Goal: Find specific page/section: Find specific page/section

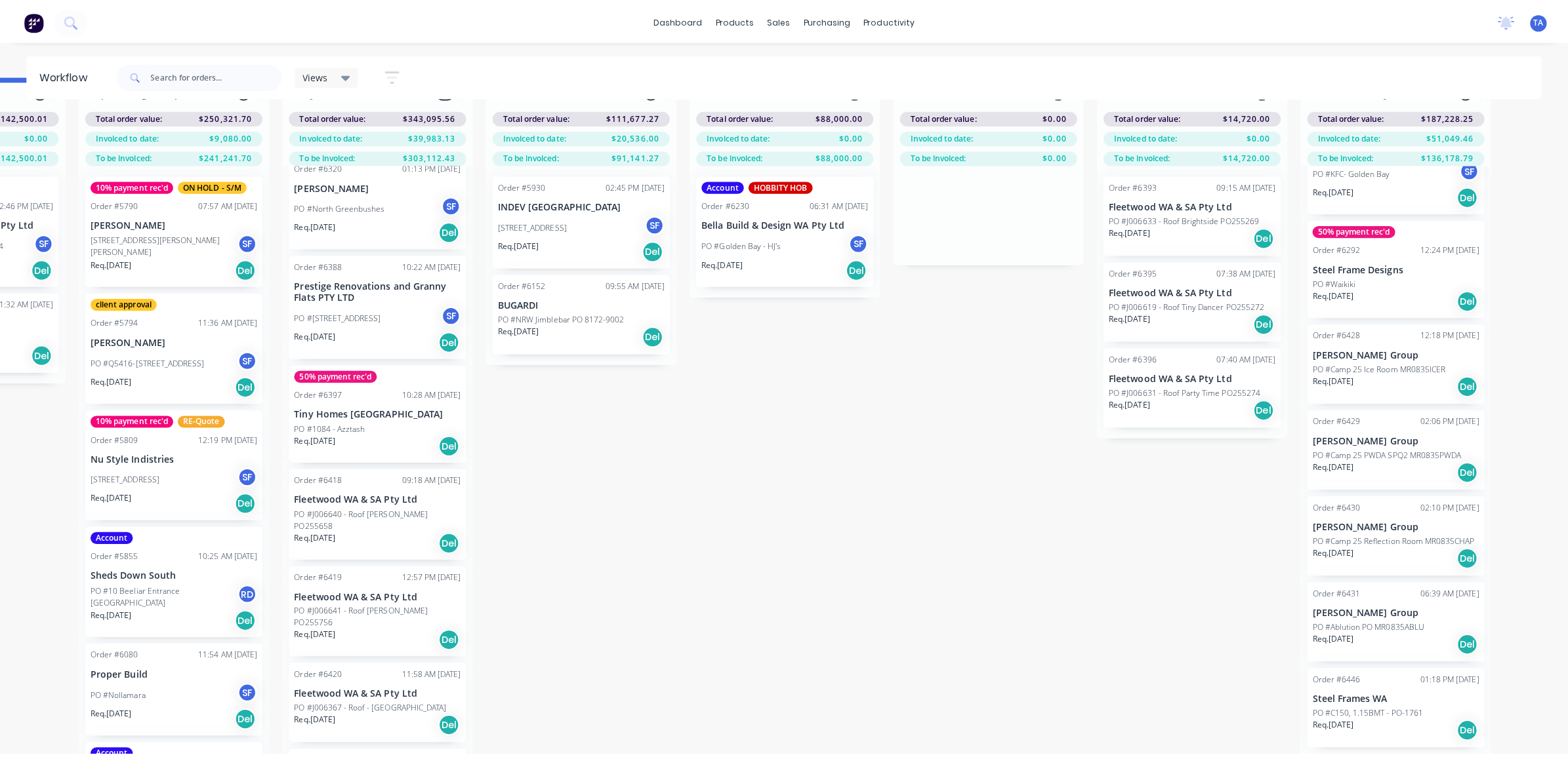
scroll to position [34, 1567]
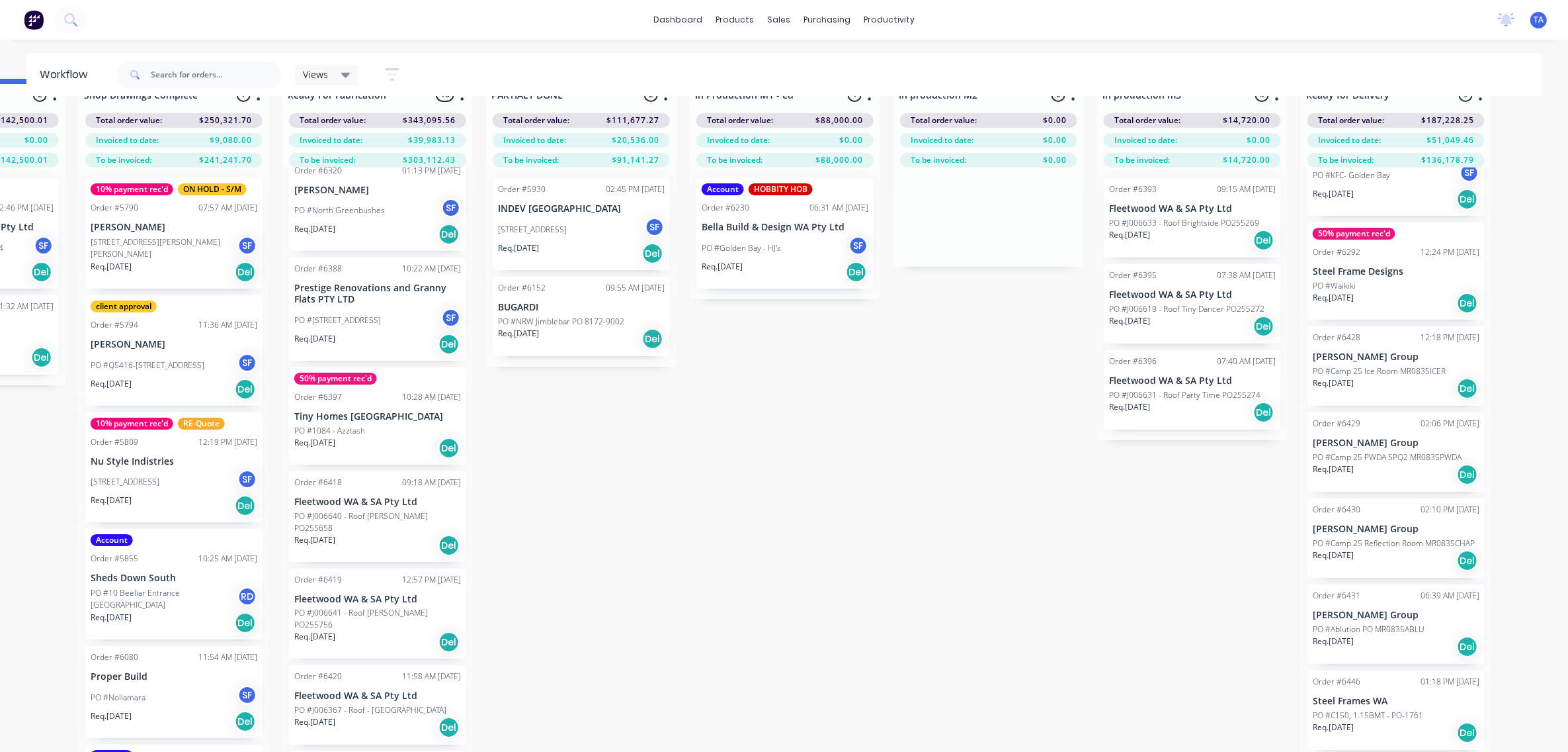
click at [1372, 376] on p "PO #Camp 25 Ice Room MR0835ICER" at bounding box center [1379, 371] width 133 height 12
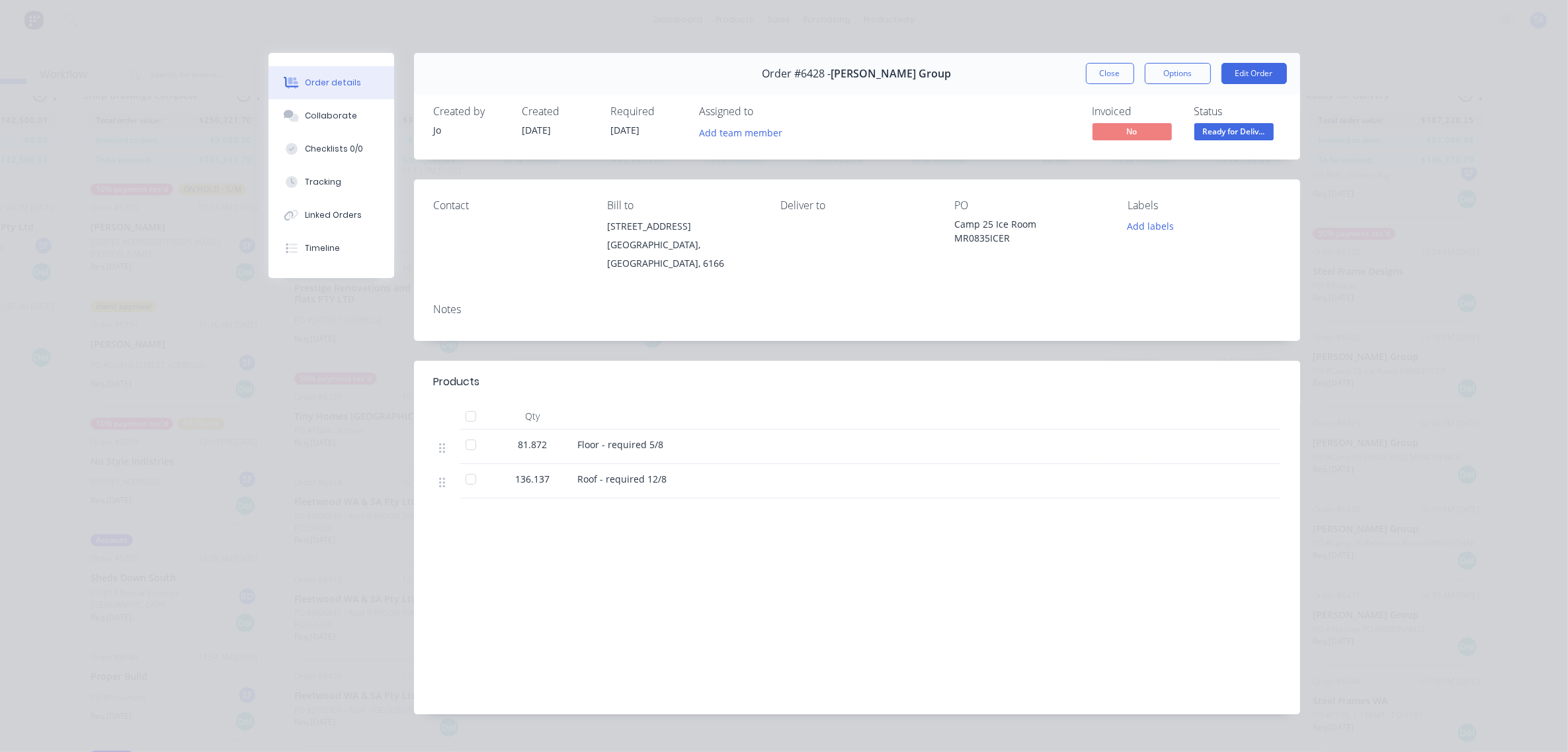
click at [589, 481] on span "Roof - required 12/8" at bounding box center [623, 478] width 90 height 13
click at [627, 486] on div "Roof - required 12/8" at bounding box center [837, 478] width 518 height 14
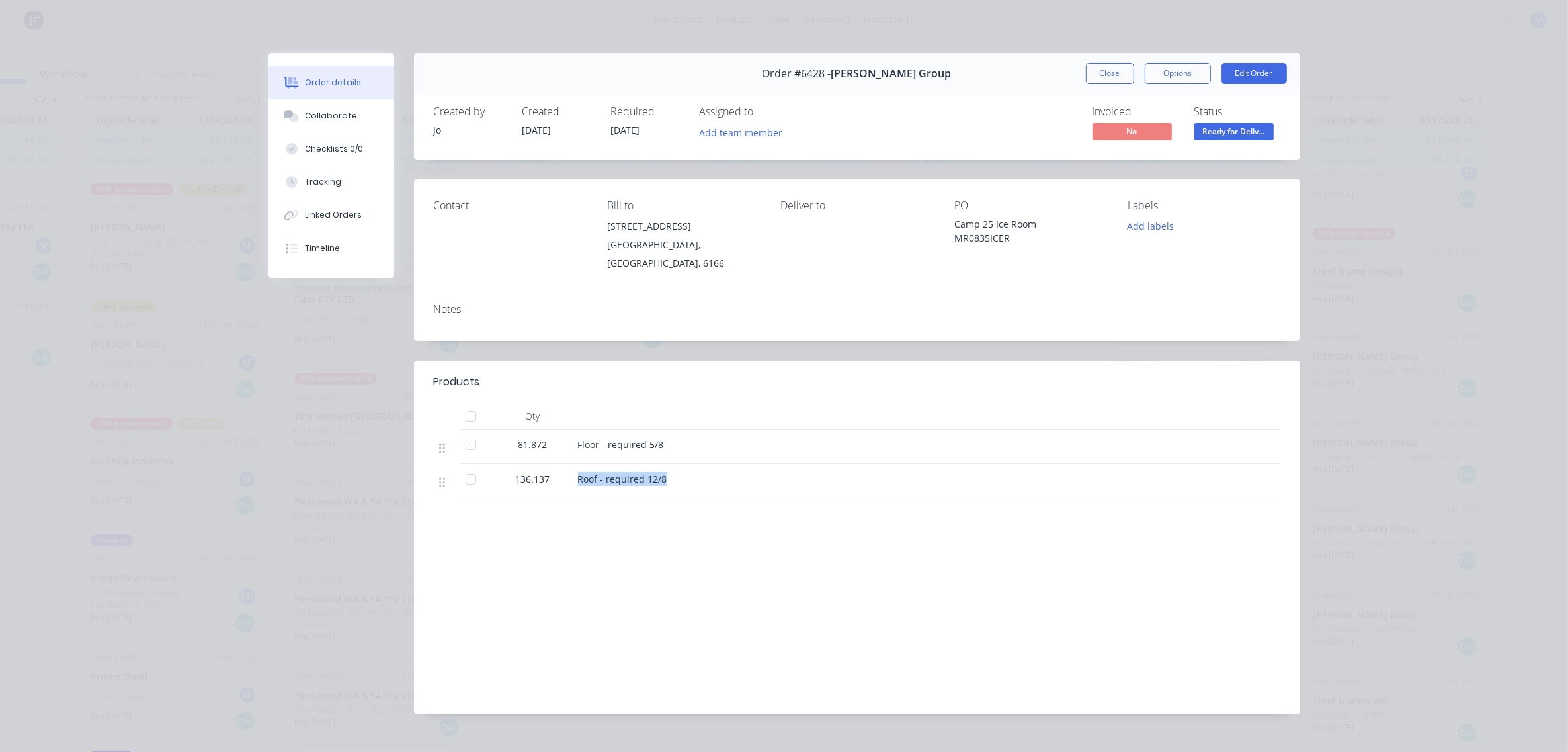
click at [627, 486] on div "Roof - required 12/8" at bounding box center [837, 478] width 518 height 14
click at [627, 481] on span "Roof - required 12/8" at bounding box center [623, 478] width 90 height 13
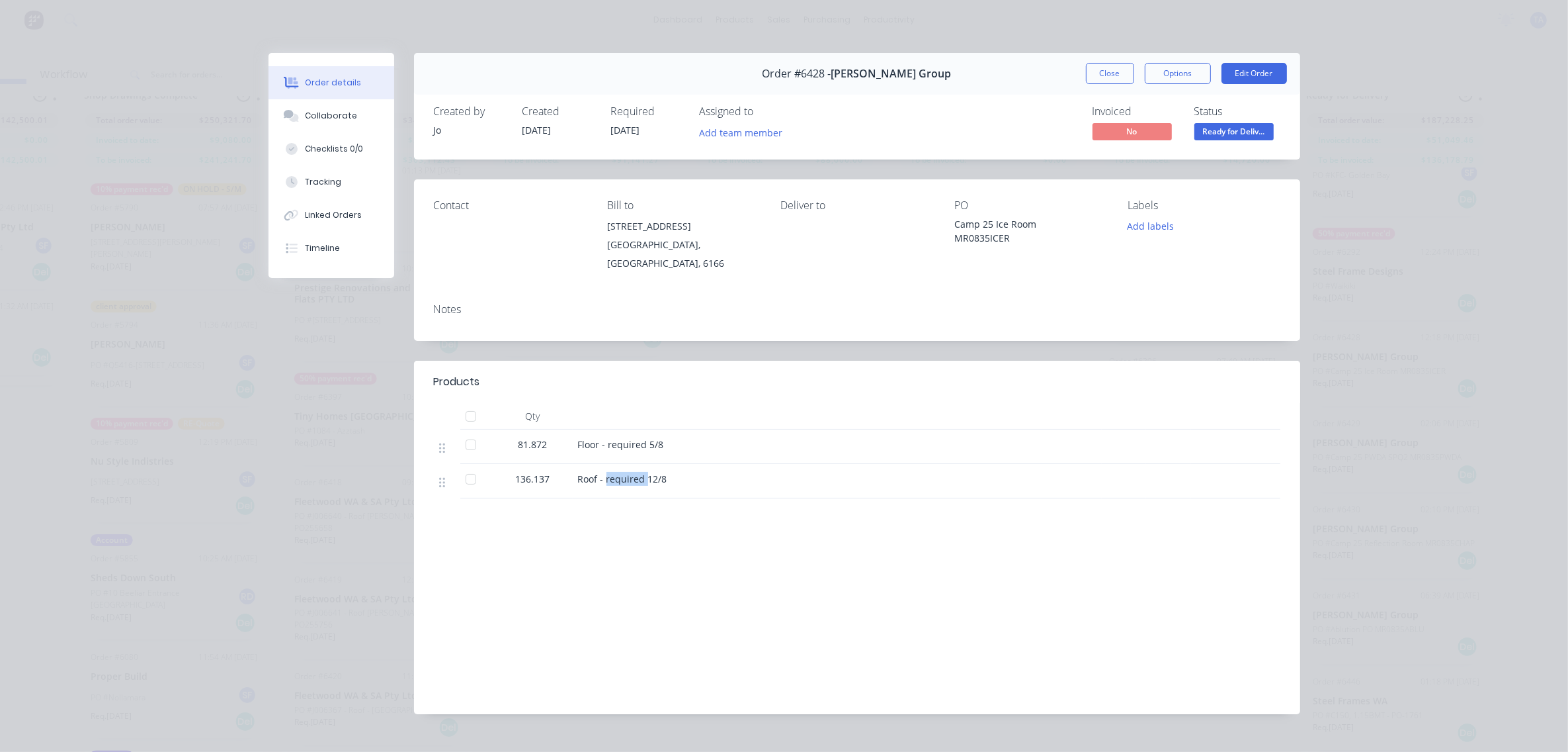
click at [627, 481] on span "Roof - required 12/8" at bounding box center [623, 478] width 90 height 13
click at [1103, 80] on button "Close" at bounding box center [1110, 73] width 48 height 21
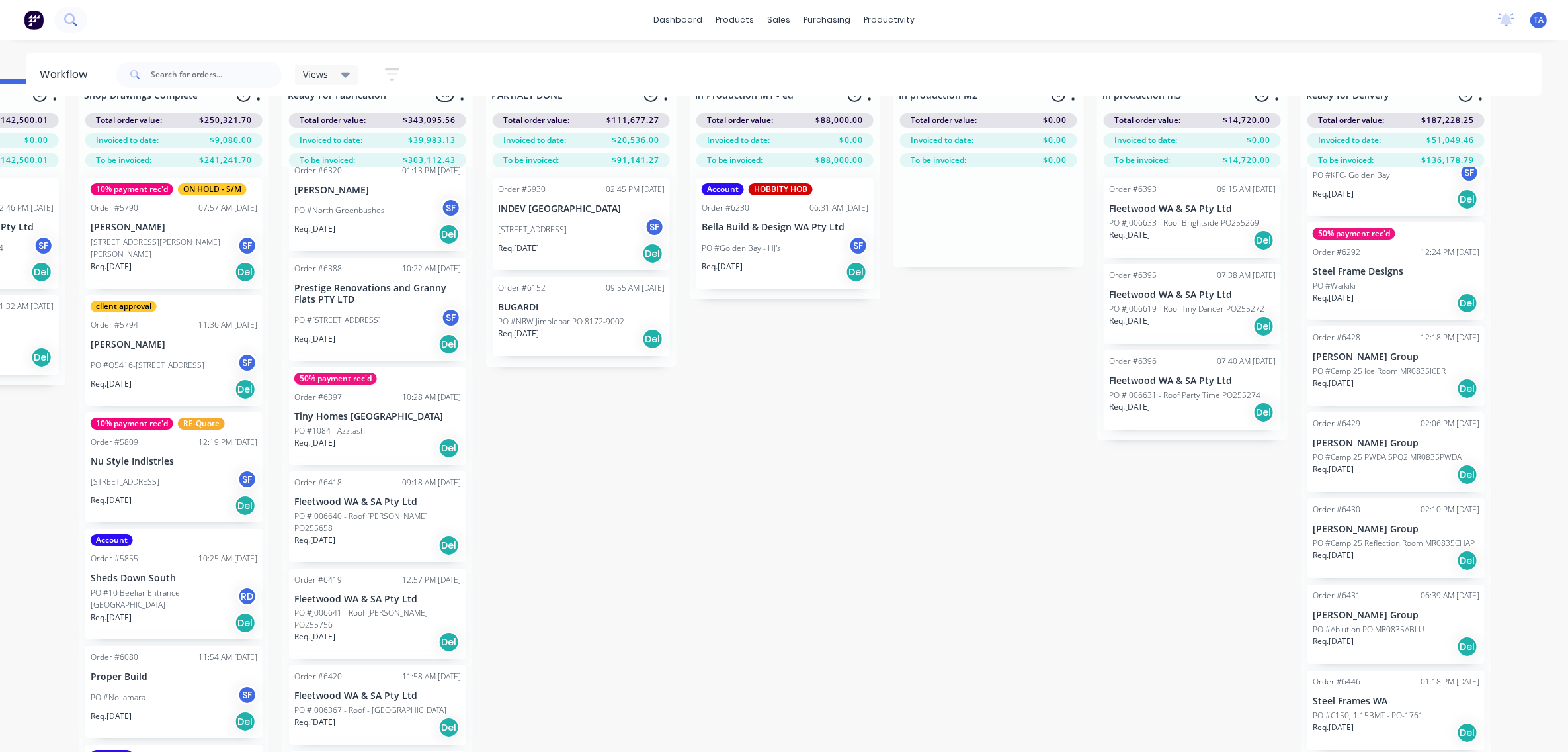
click at [84, 21] on button at bounding box center [71, 20] width 33 height 26
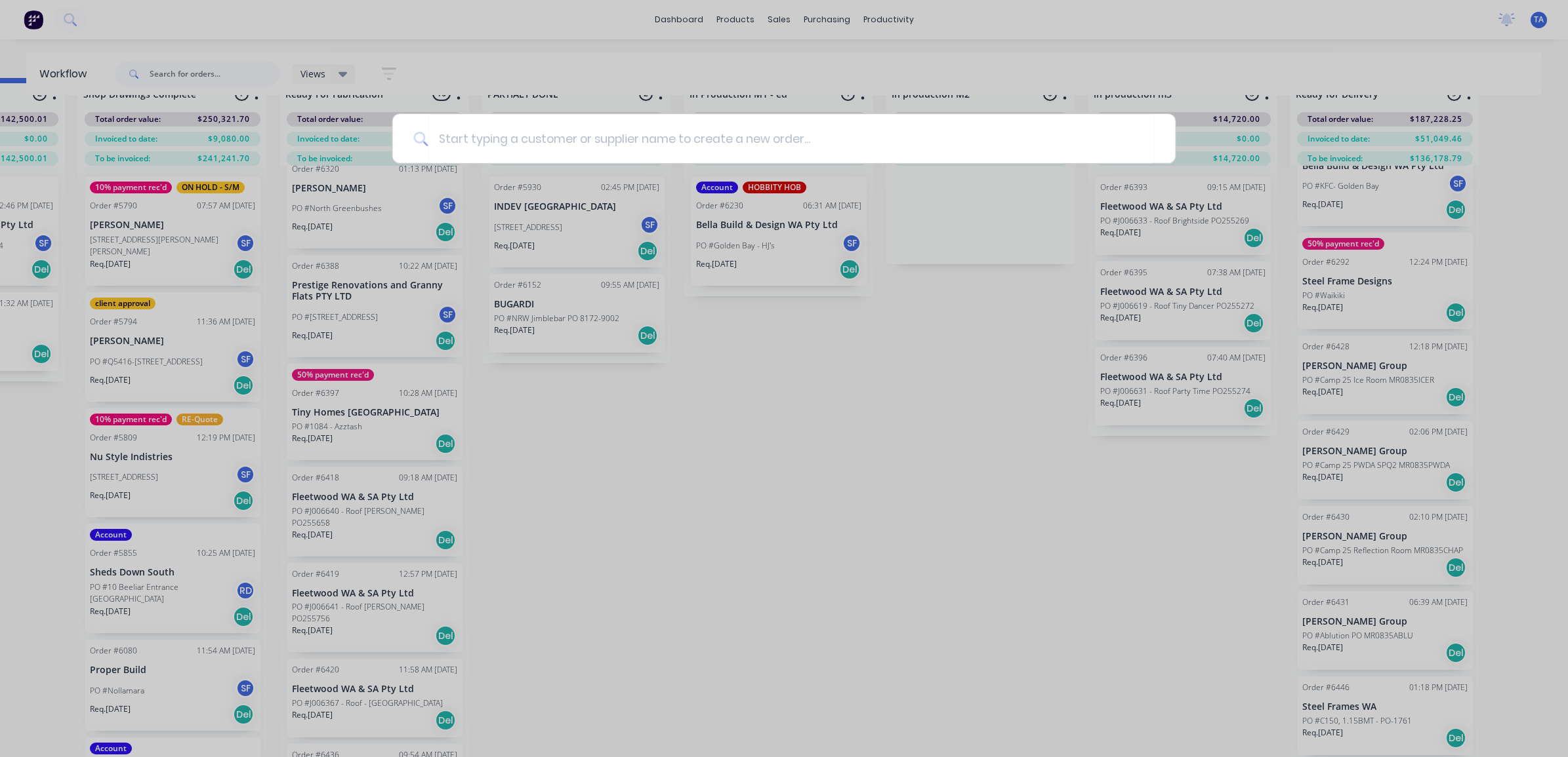
click at [96, 17] on div at bounding box center [784, 378] width 1568 height 757
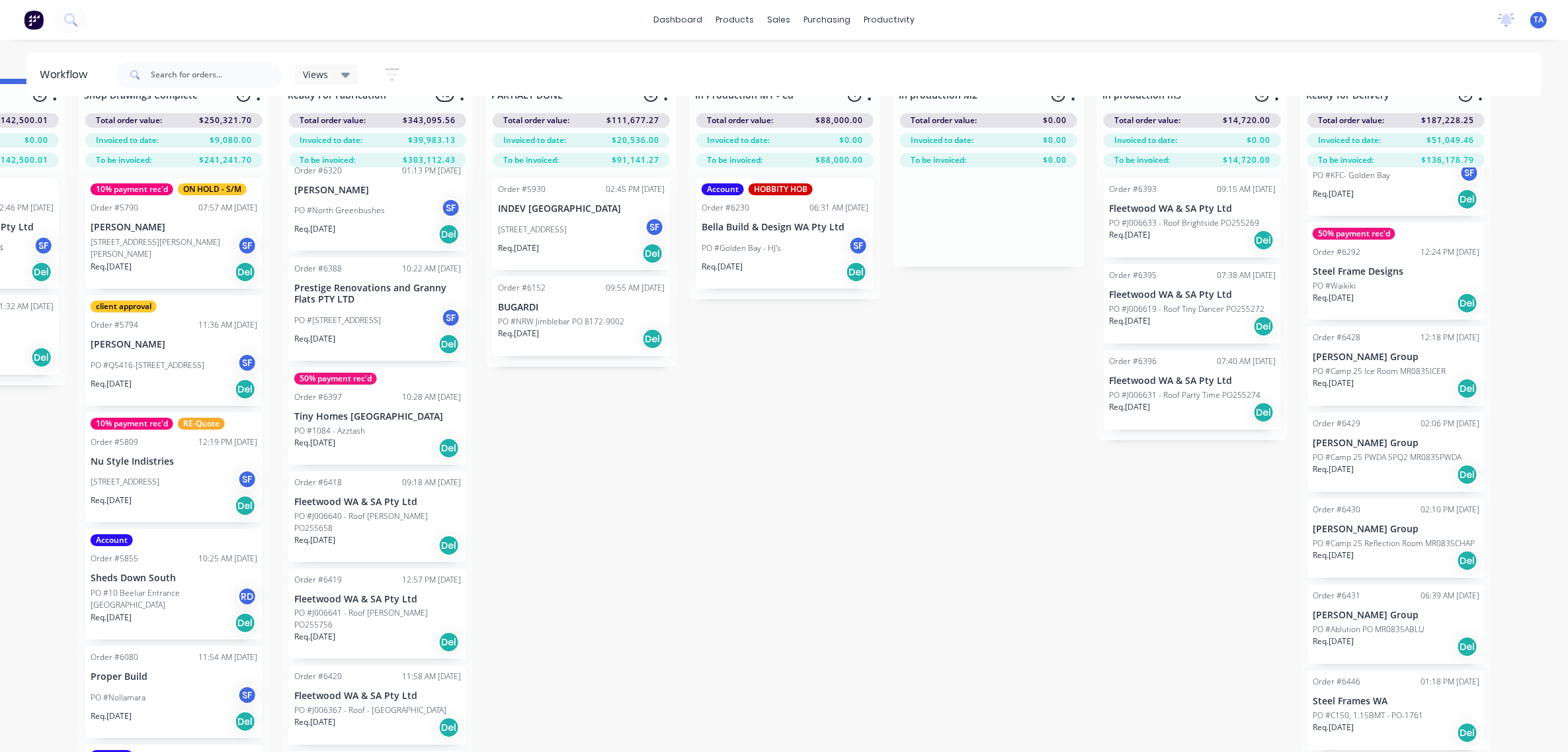
click at [177, 30] on div "dashboard products sales purchasing productivity dashboard products Product Cat…" at bounding box center [784, 20] width 1568 height 40
click at [139, 33] on div "dashboard products sales purchasing productivity dashboard products Product Cat…" at bounding box center [784, 20] width 1568 height 40
click at [121, 19] on div "dashboard products sales purchasing productivity dashboard products Product Cat…" at bounding box center [784, 20] width 1568 height 40
click at [80, 24] on button at bounding box center [71, 20] width 33 height 26
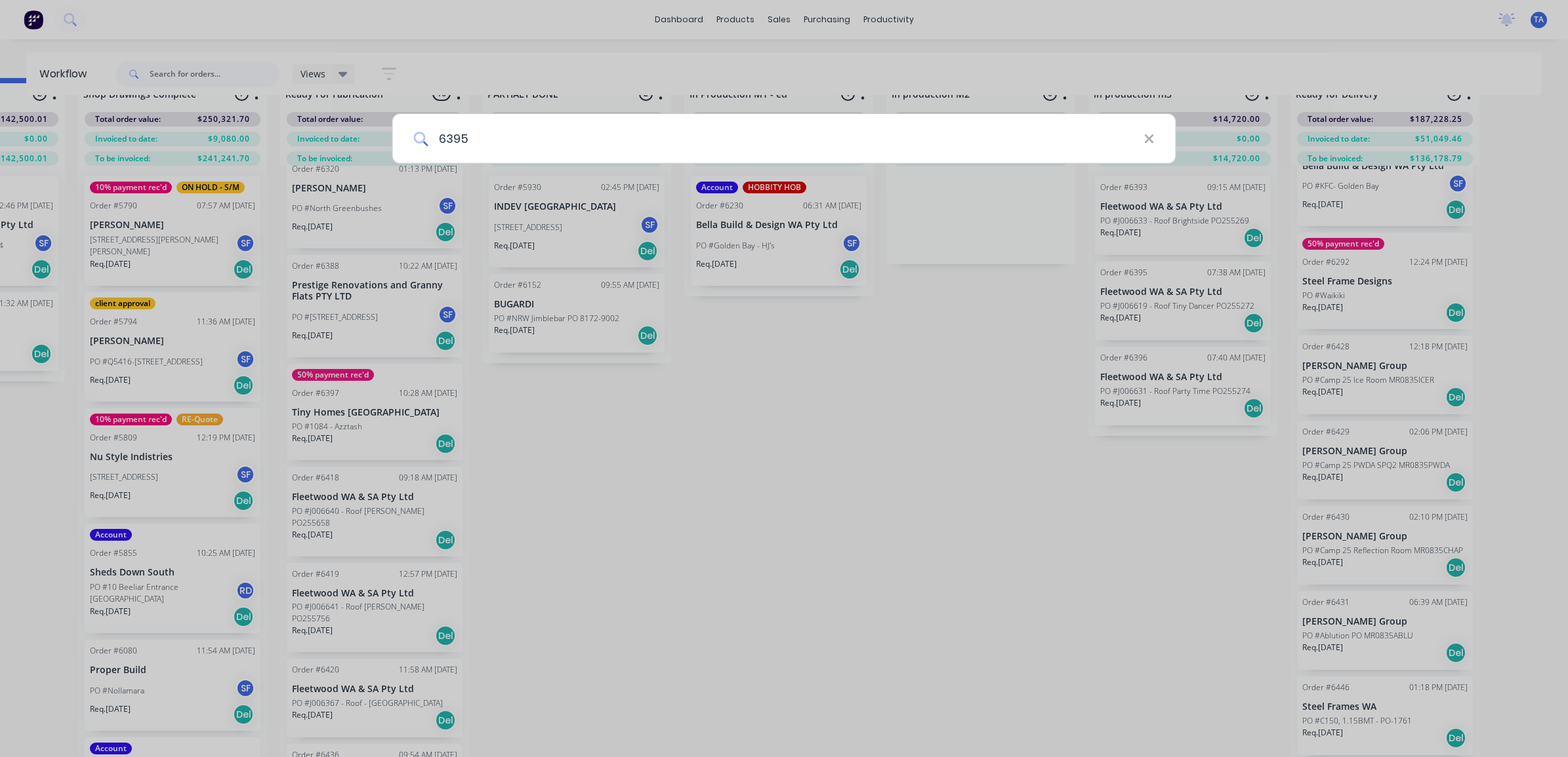
type input "6395"
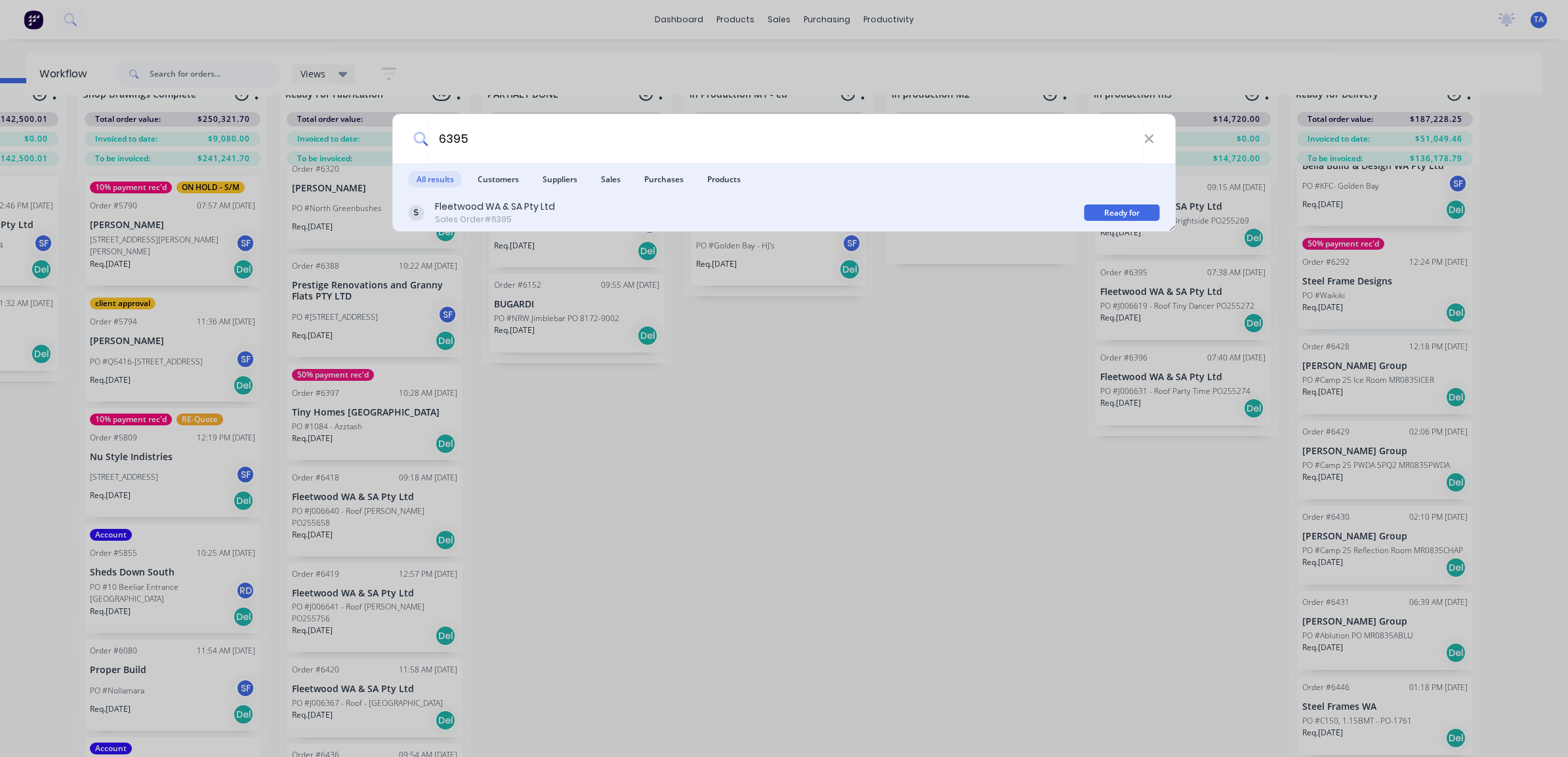
click at [471, 212] on div "Fleetwood WA & SA Pty Ltd" at bounding box center [495, 207] width 120 height 13
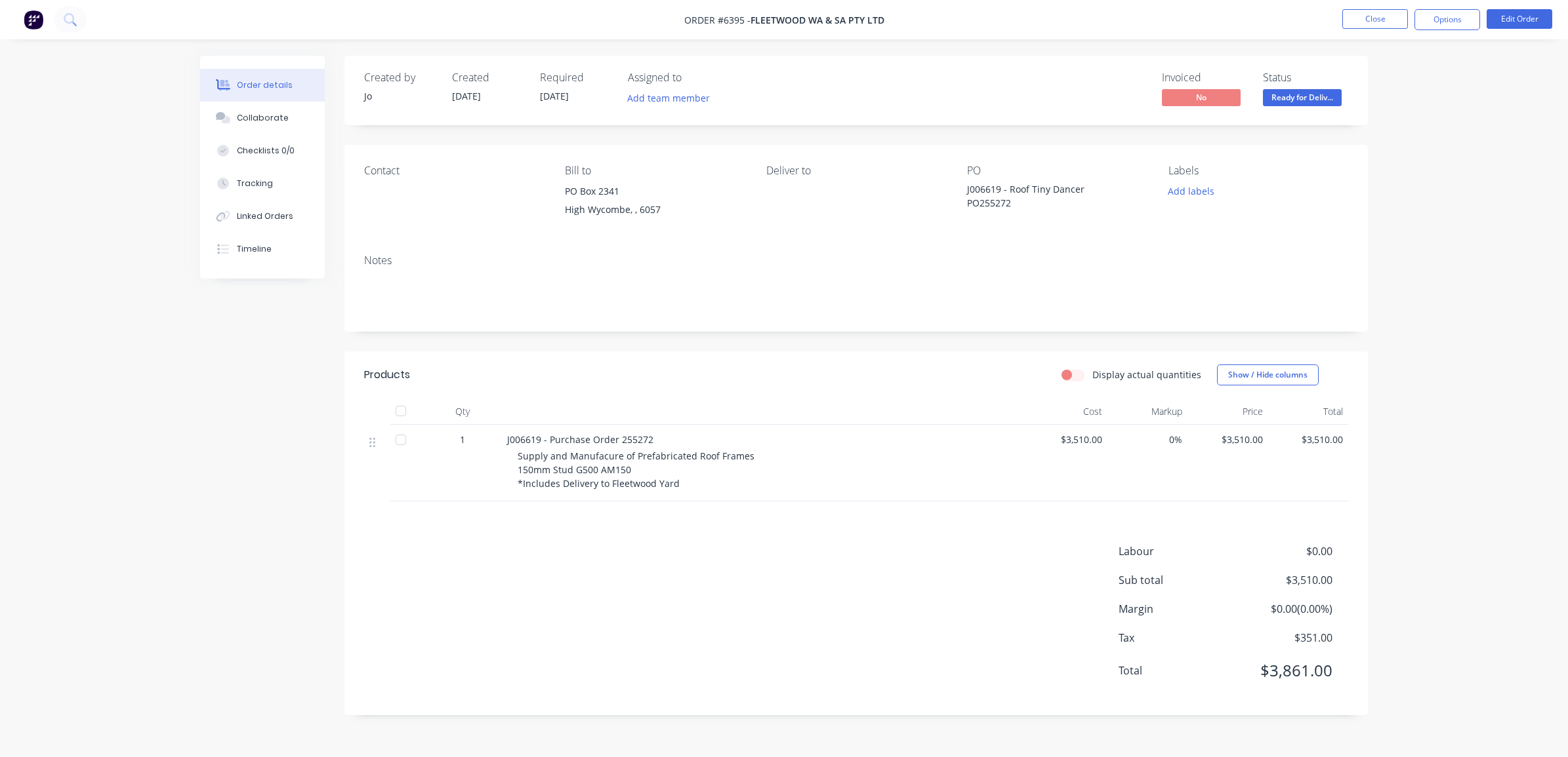
click at [991, 195] on div "J006619 - Roof Tiny Dancer PO255272" at bounding box center [1049, 196] width 164 height 28
click at [991, 187] on div "J006619 - Roof Tiny Dancer PO255272" at bounding box center [1049, 196] width 164 height 28
drag, startPoint x: 991, startPoint y: 187, endPoint x: 1079, endPoint y: 184, distance: 88.1
click at [1079, 184] on div "J006619 - Roof Tiny Dancer PO255272" at bounding box center [1049, 196] width 164 height 28
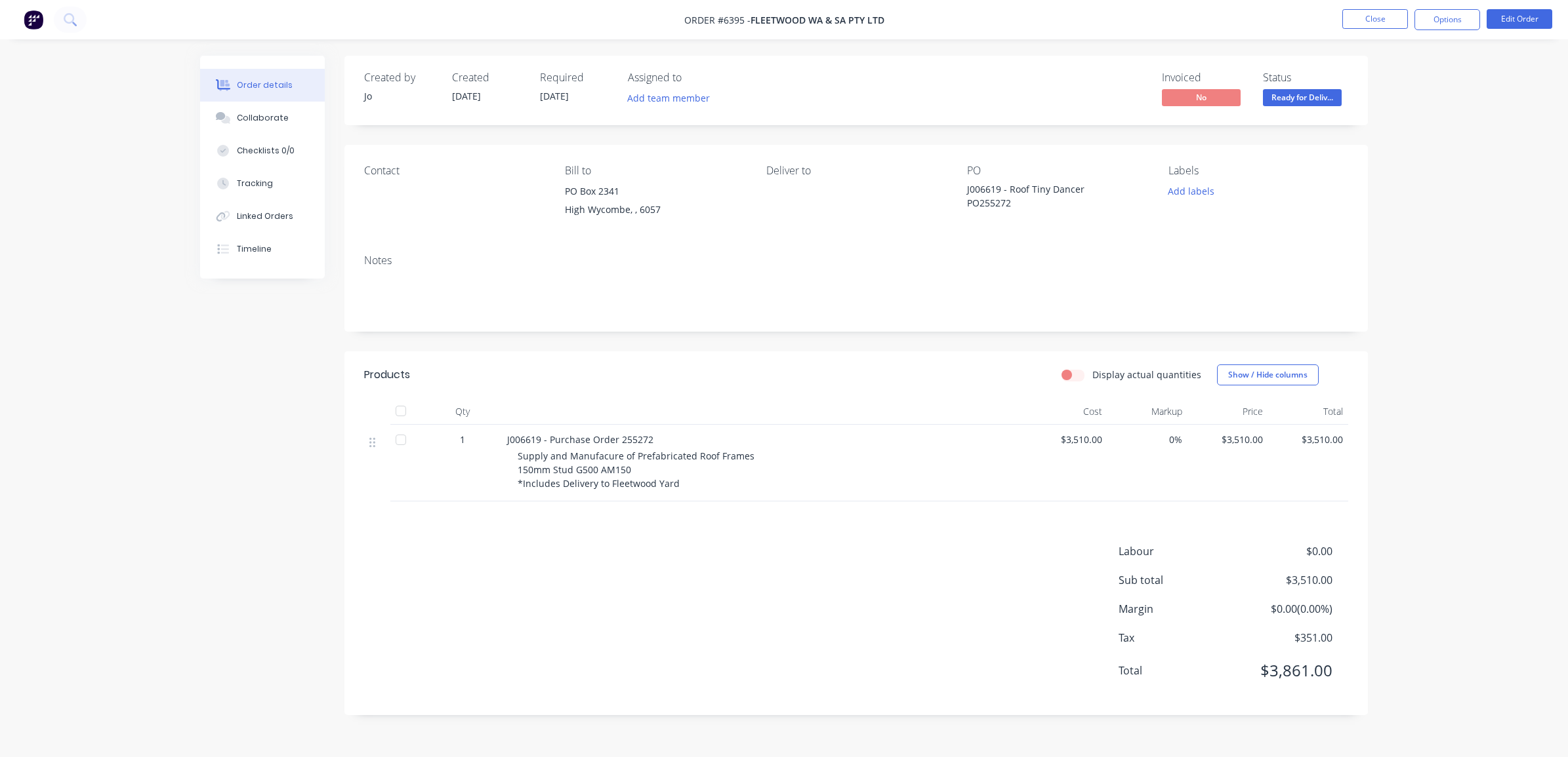
drag, startPoint x: 1079, startPoint y: 184, endPoint x: 976, endPoint y: 207, distance: 105.5
click at [976, 207] on div "J006619 - Roof Tiny Dancer PO255272" at bounding box center [1049, 196] width 164 height 28
click at [976, 205] on div "J006619 - Roof Tiny Dancer PO255272" at bounding box center [1049, 196] width 164 height 28
copy div "PO255272"
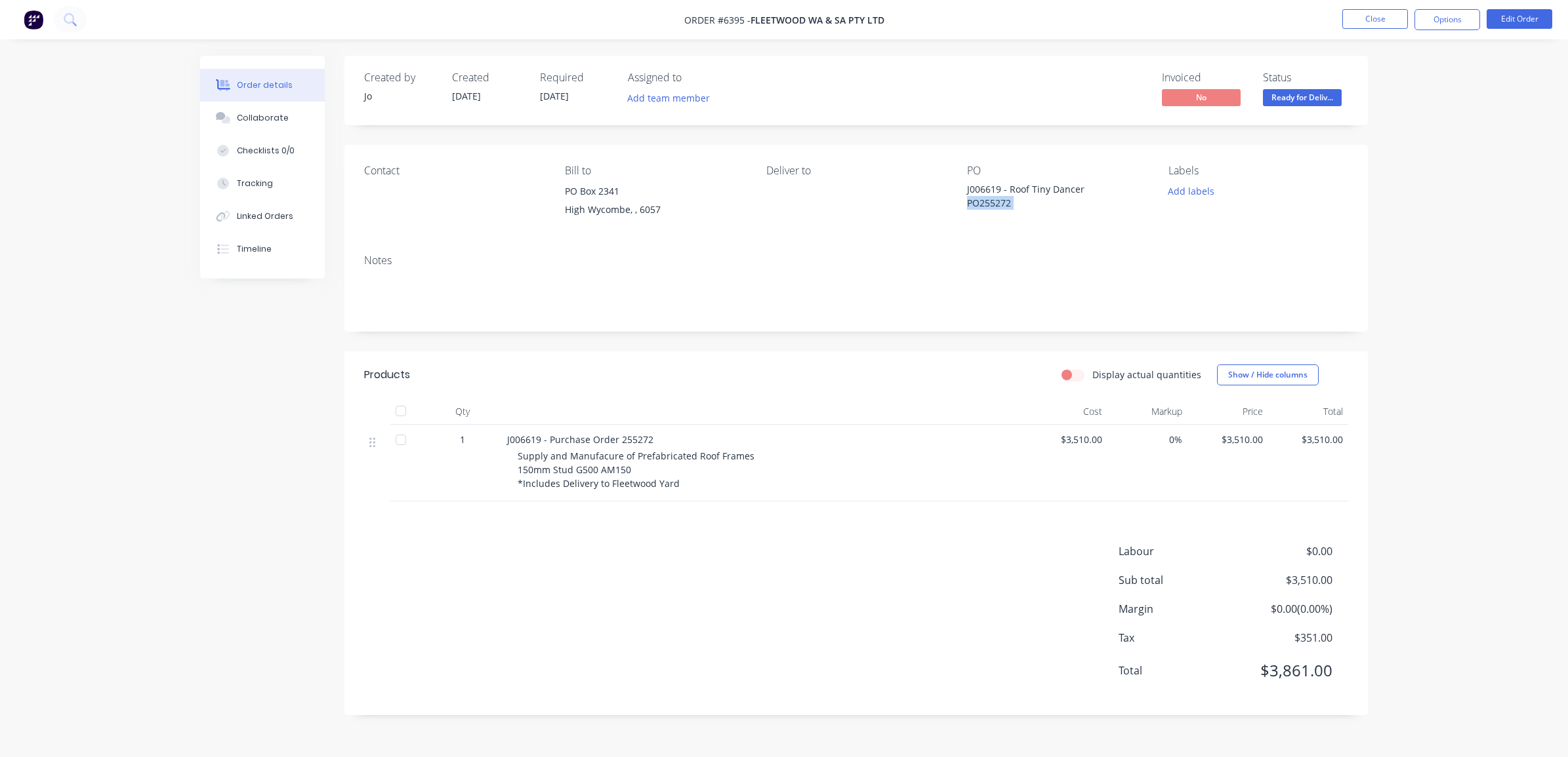
click at [1014, 199] on div "J006619 - Roof Tiny Dancer PO255272" at bounding box center [1049, 196] width 164 height 28
click at [969, 187] on div "J006619 - Roof Tiny Dancer PO255272" at bounding box center [1049, 196] width 164 height 28
drag, startPoint x: 969, startPoint y: 187, endPoint x: 1080, endPoint y: 191, distance: 111.1
click at [1080, 191] on div "J006619 - Roof Tiny Dancer PO255272" at bounding box center [1049, 196] width 164 height 28
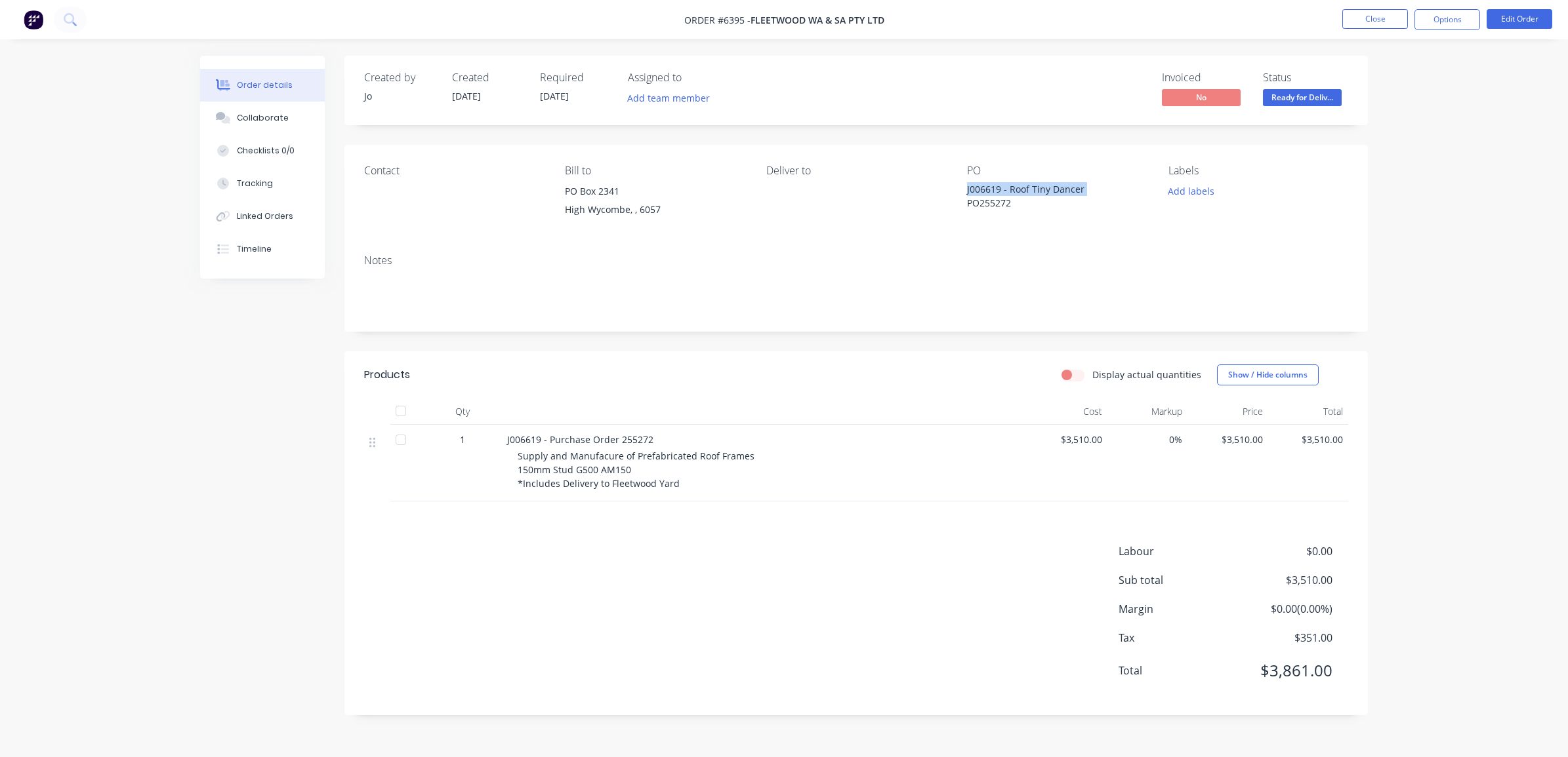
copy div "J006619 - Roof Tiny Dancer"
click at [1268, 182] on div "Add labels" at bounding box center [1258, 191] width 180 height 18
click at [1359, 20] on button "Close" at bounding box center [1375, 19] width 66 height 19
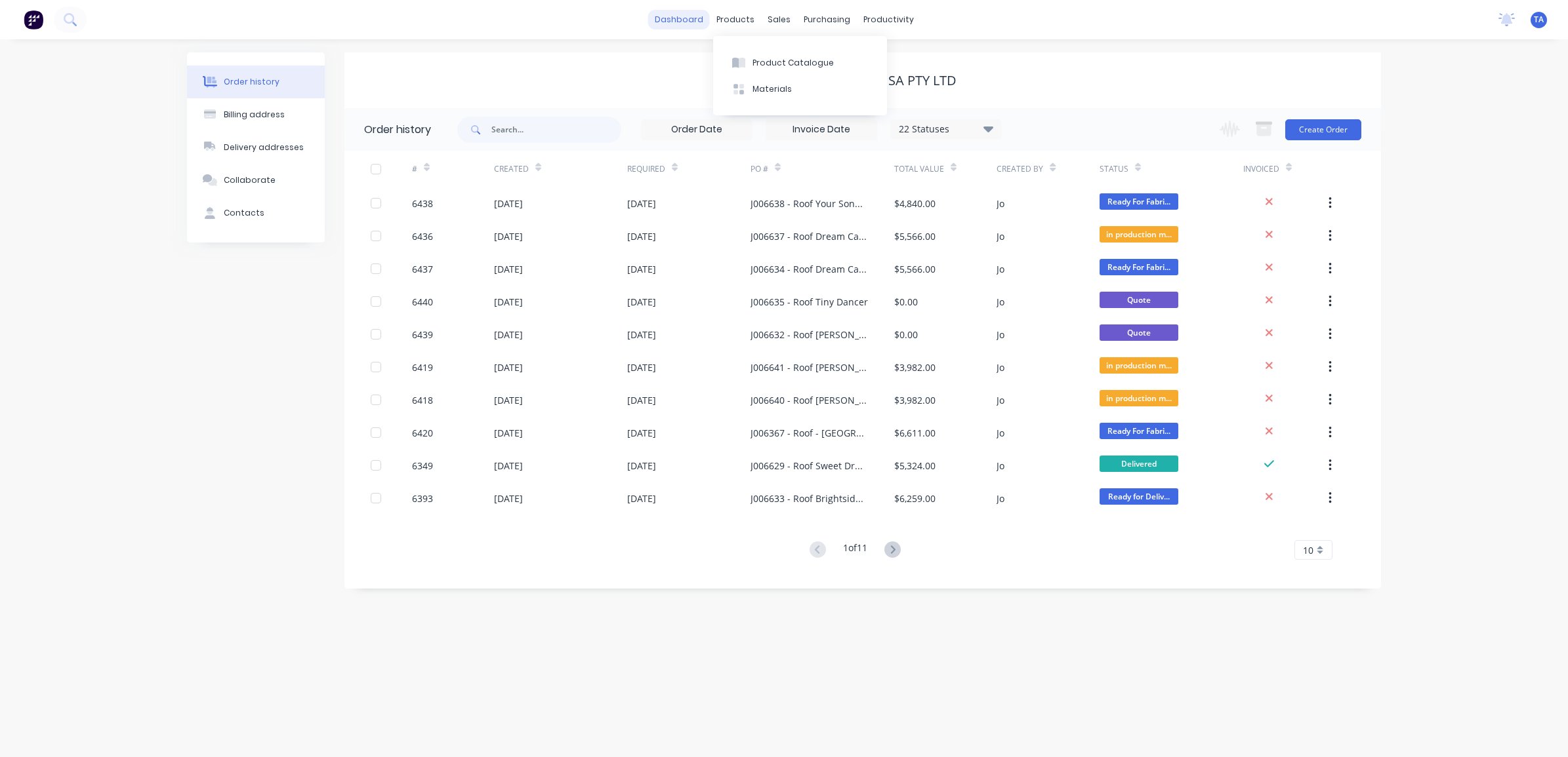
click at [660, 13] on link "dashboard" at bounding box center [679, 19] width 62 height 19
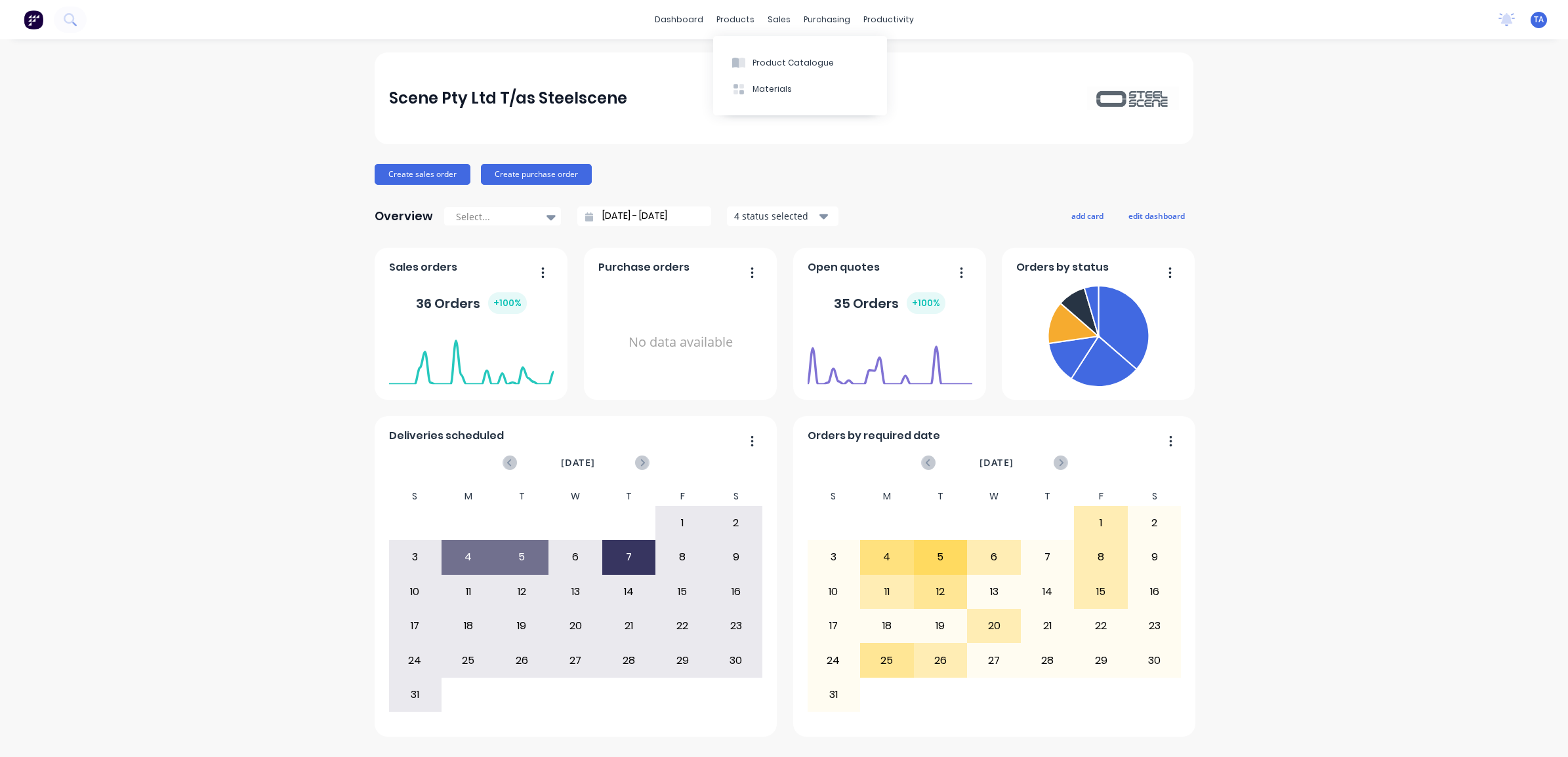
click at [1007, 212] on div "Overview Select... [DATE] - [DATE] 4 status selected add card edit dashboard" at bounding box center [784, 216] width 819 height 26
click at [89, 12] on div "dashboard products sales purchasing productivity dashboard products Product Cat…" at bounding box center [784, 19] width 1568 height 40
click at [93, 12] on div "dashboard products sales purchasing productivity dashboard products Product Cat…" at bounding box center [784, 19] width 1568 height 40
click at [87, 19] on div "dashboard products sales purchasing productivity dashboard products Product Cat…" at bounding box center [784, 19] width 1568 height 40
click at [74, 23] on icon at bounding box center [69, 19] width 13 height 13
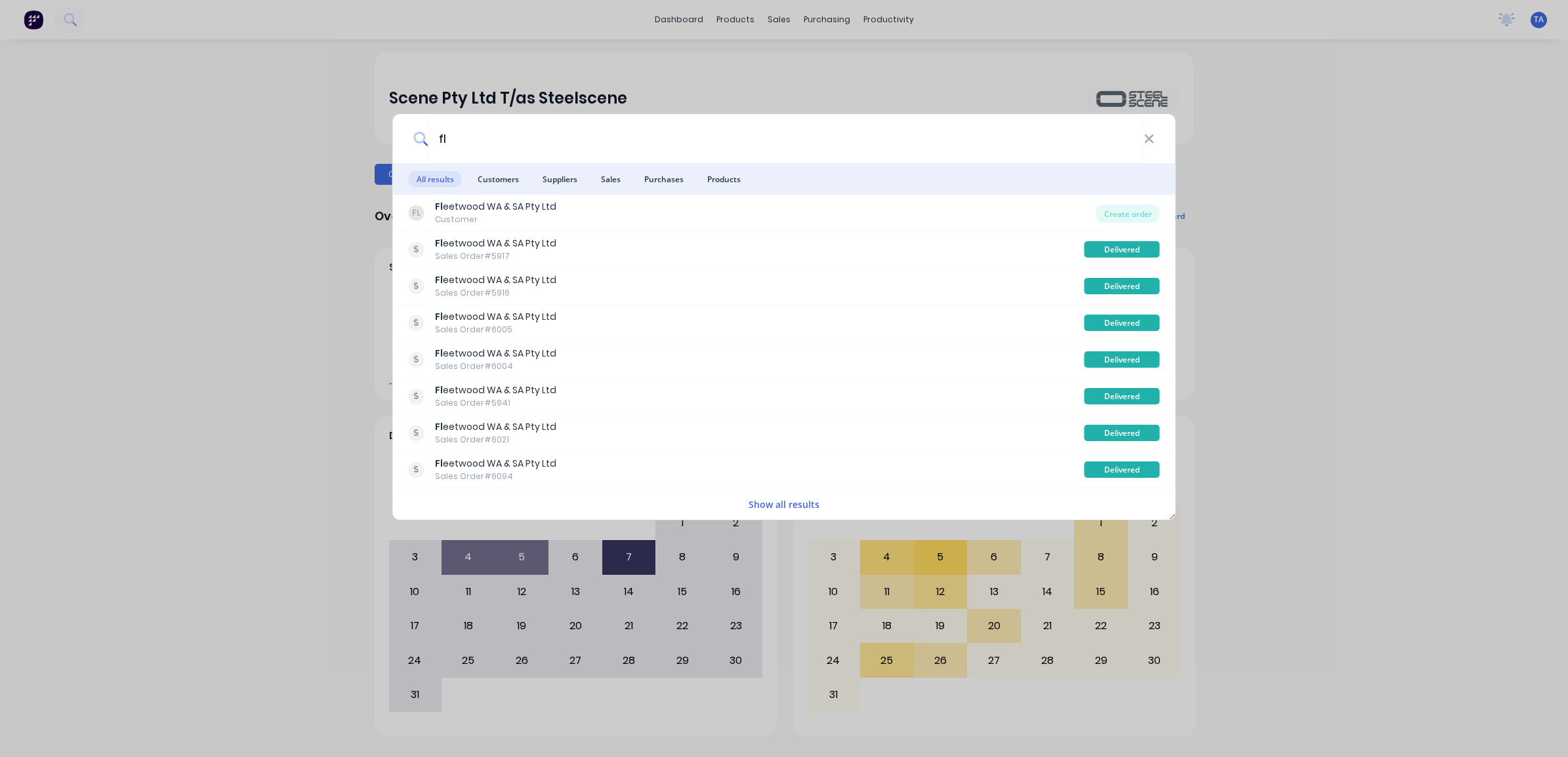
type input "f"
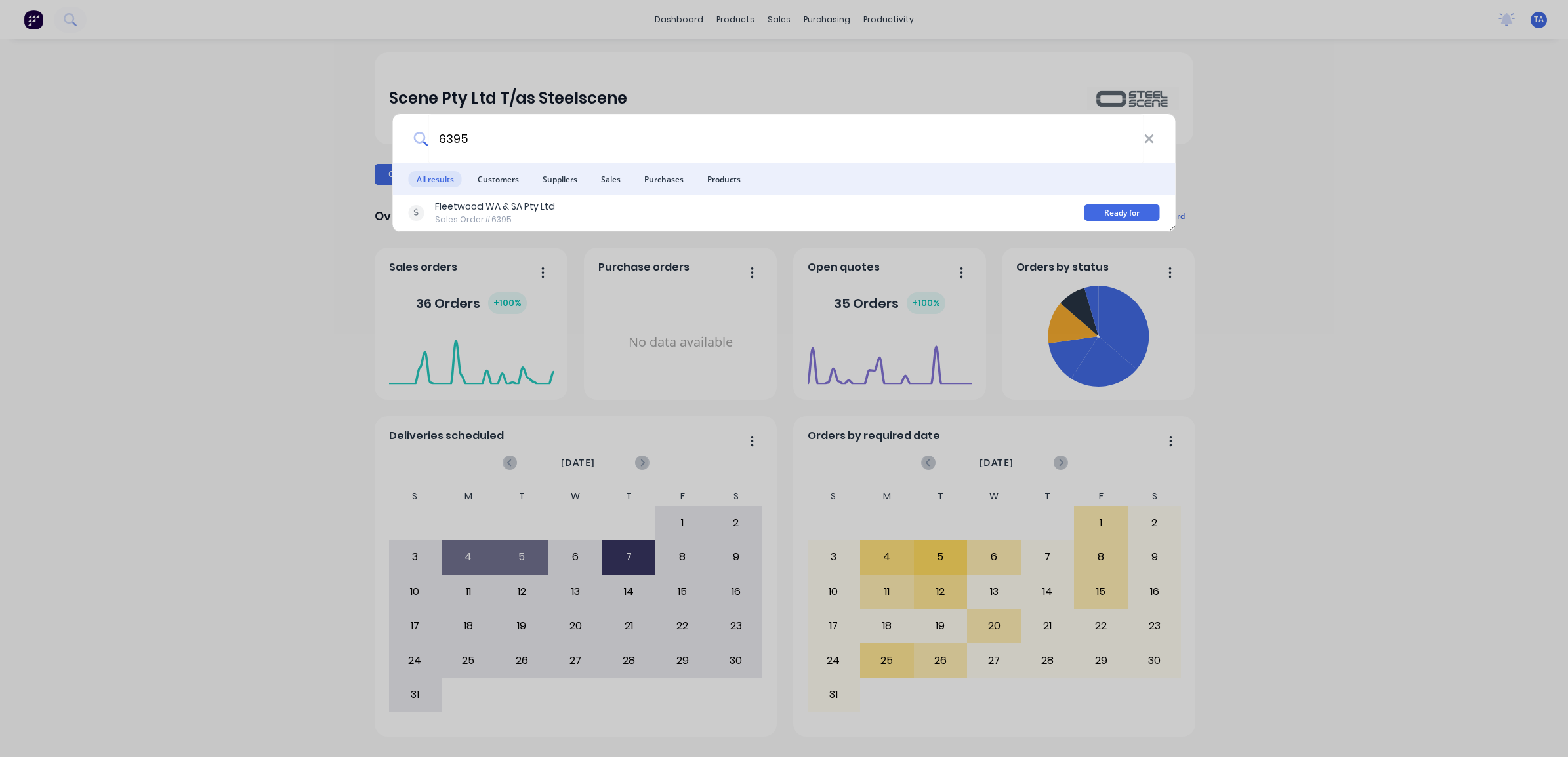
type input "6395"
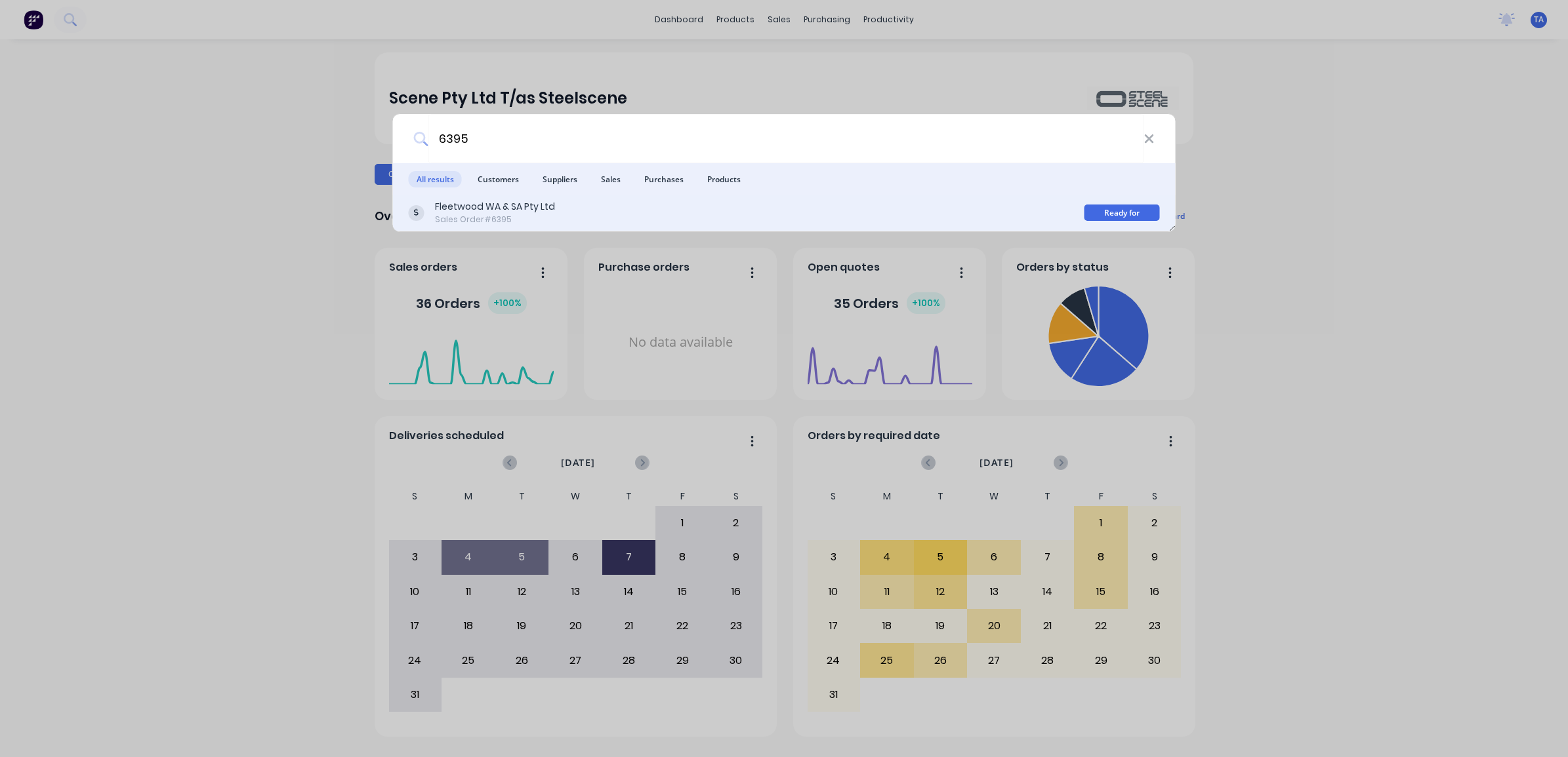
click at [530, 199] on div "Fleetwood WA & SA Pty Ltd Sales Order #6395 Ready for Delivery" at bounding box center [784, 213] width 783 height 37
click at [480, 211] on div "Fleetwood WA & SA Pty Ltd" at bounding box center [495, 207] width 120 height 13
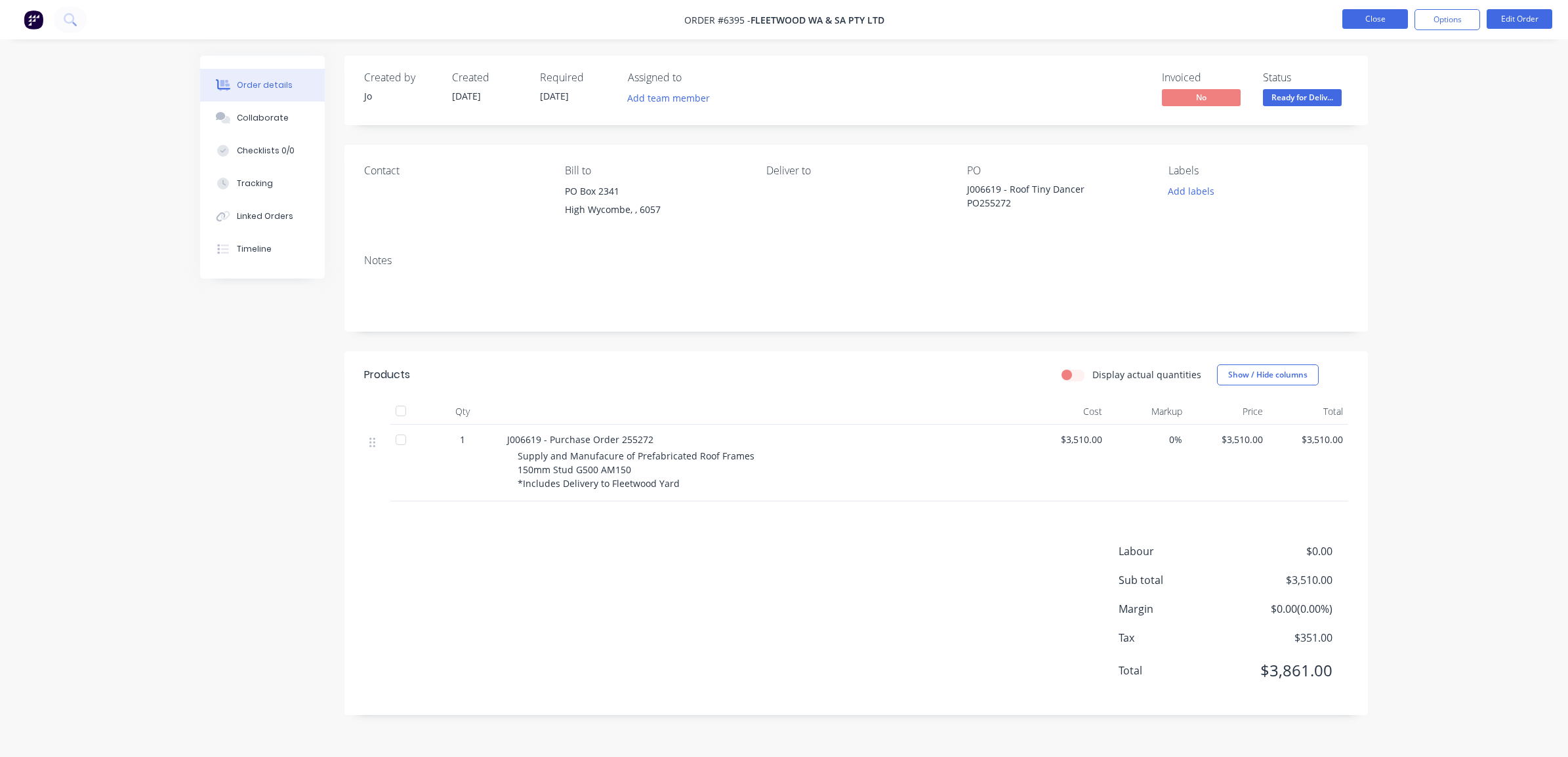
click at [1378, 19] on button "Close" at bounding box center [1375, 19] width 66 height 19
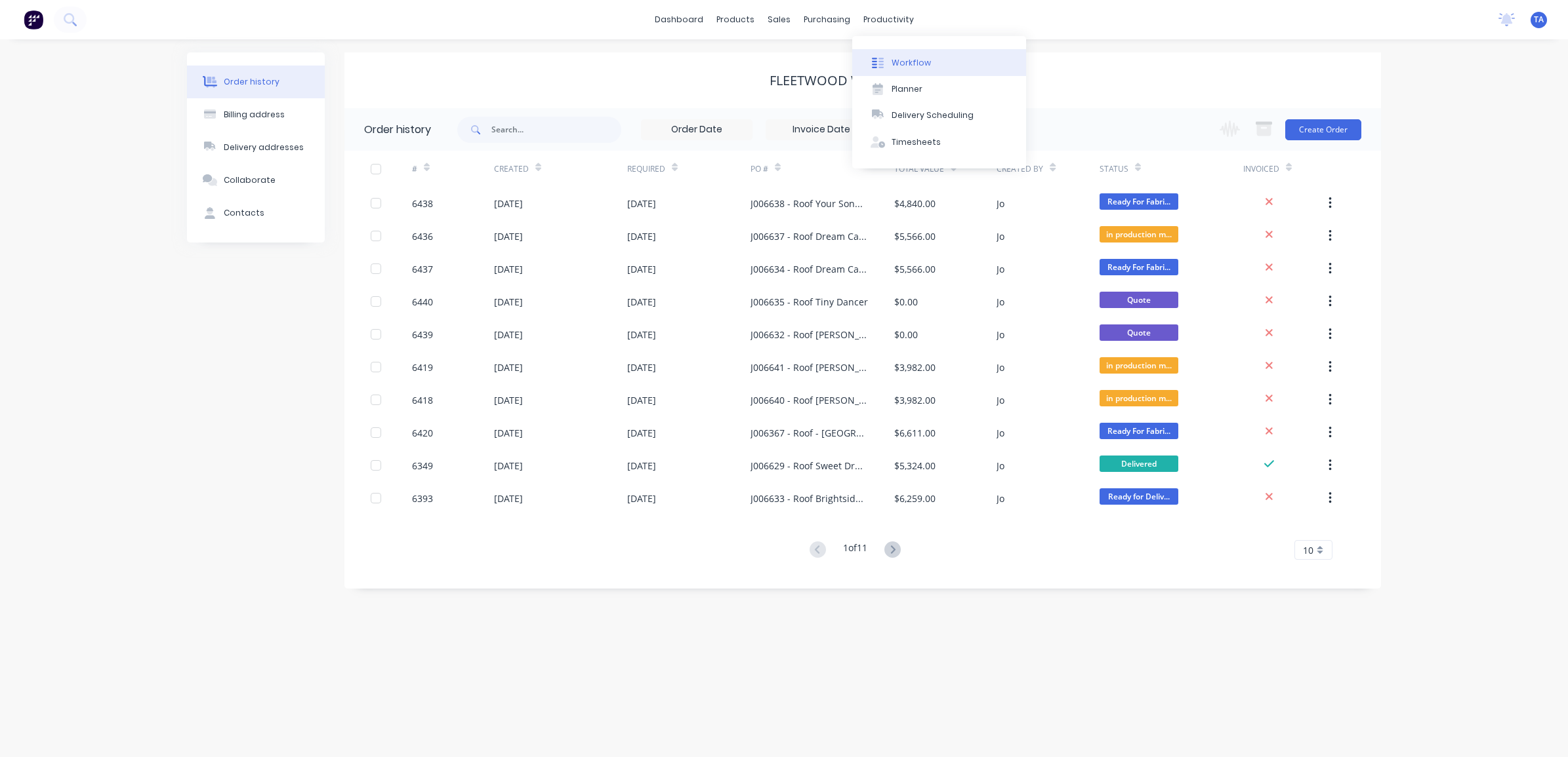
click at [923, 54] on button "Workflow" at bounding box center [939, 62] width 174 height 26
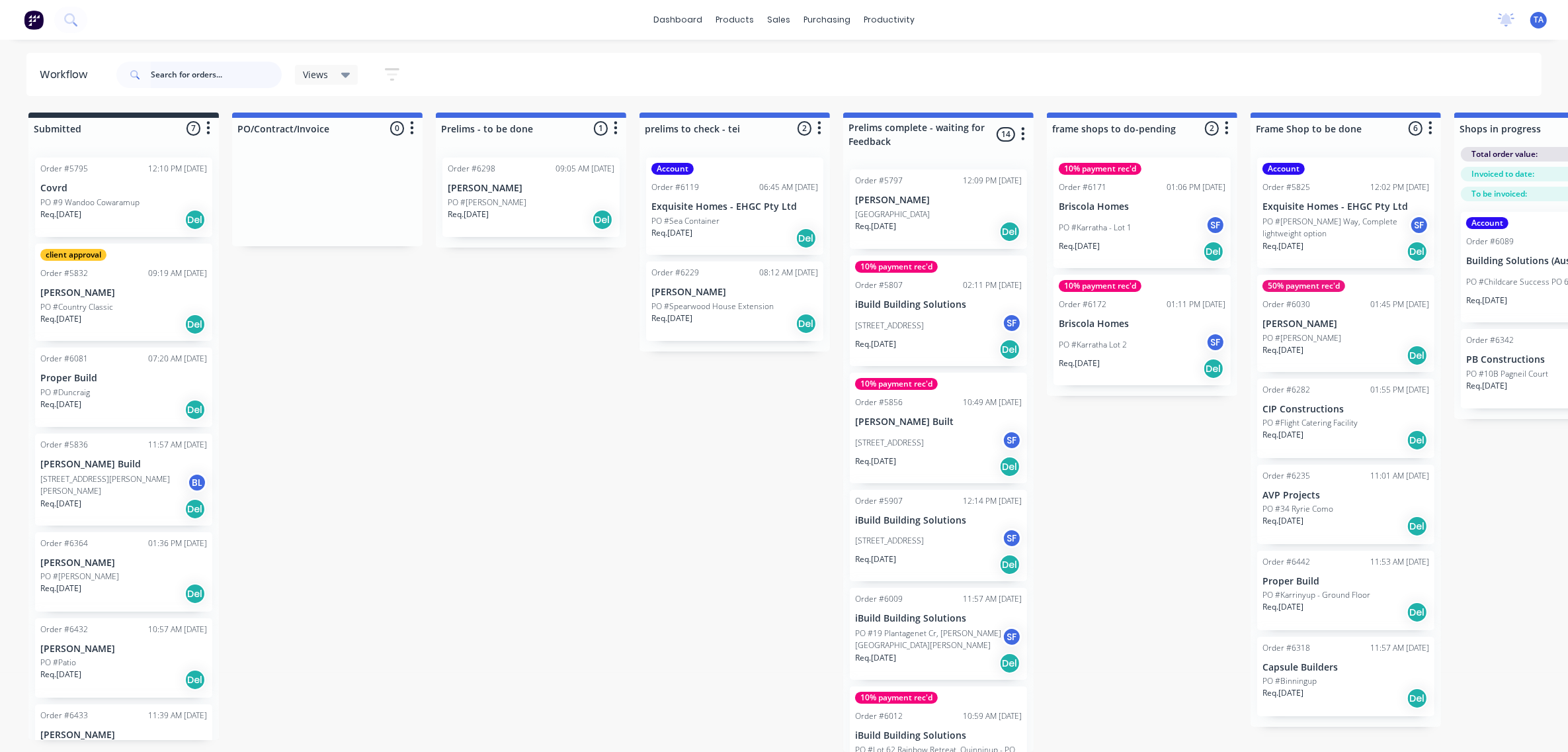
click at [246, 68] on input "text" at bounding box center [216, 75] width 131 height 26
type input "fleet"
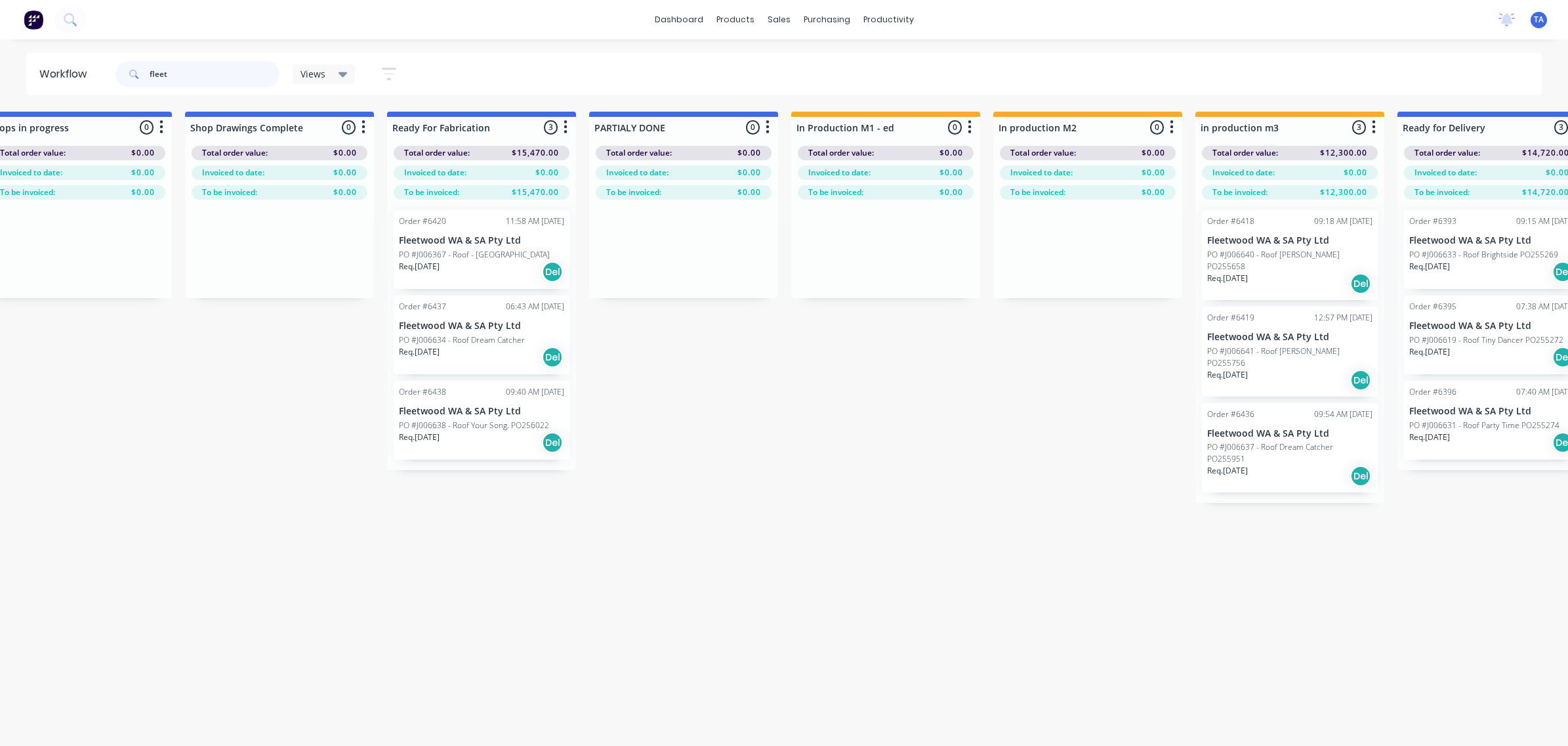
scroll to position [0, 1761]
